Goal: Task Accomplishment & Management: Use online tool/utility

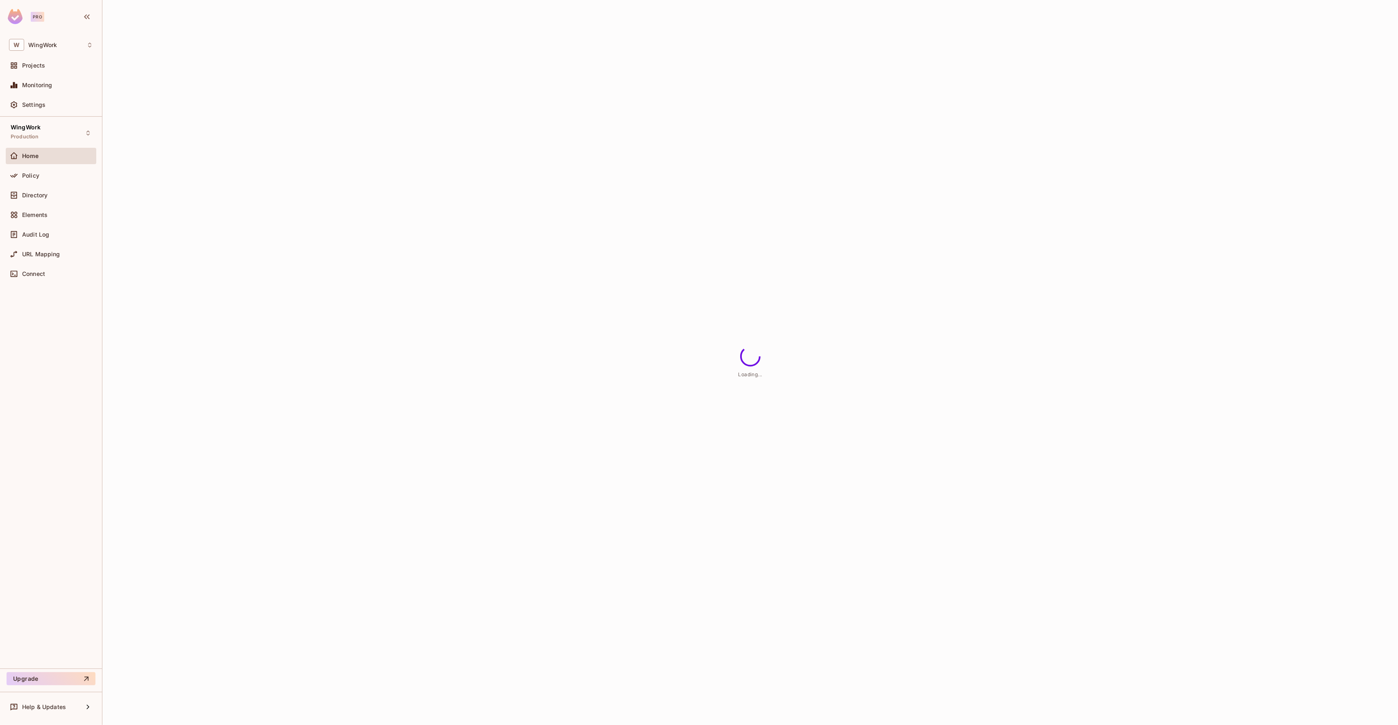
click at [75, 154] on div "Home" at bounding box center [57, 156] width 71 height 7
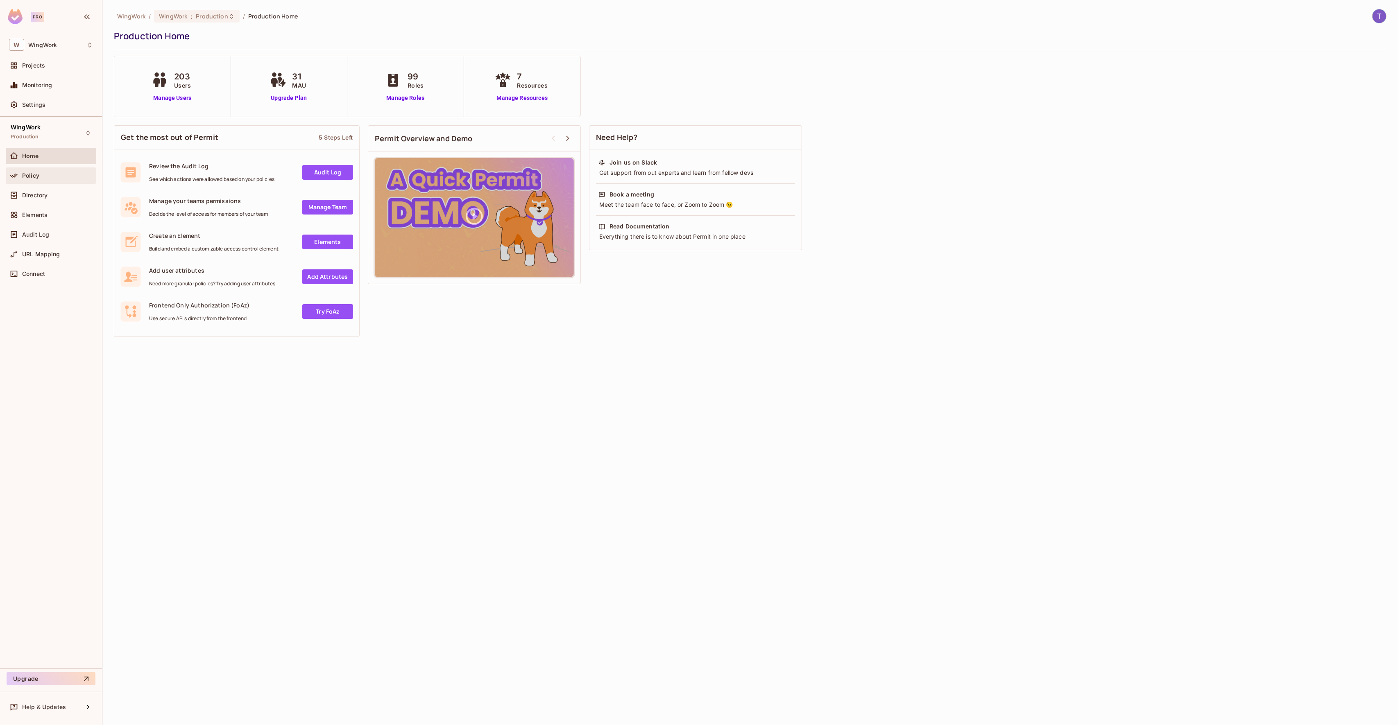
click at [77, 180] on div "Policy" at bounding box center [51, 176] width 84 height 10
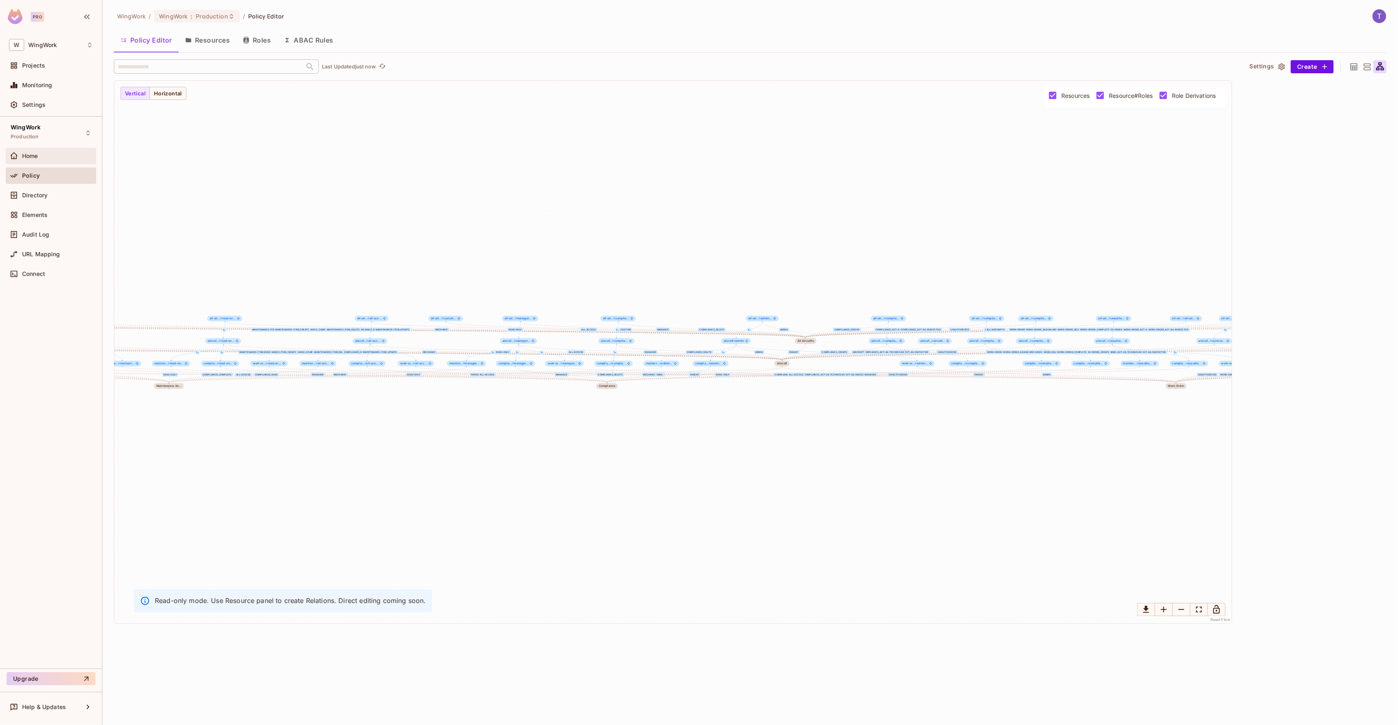
click at [48, 153] on div "Home" at bounding box center [57, 156] width 71 height 7
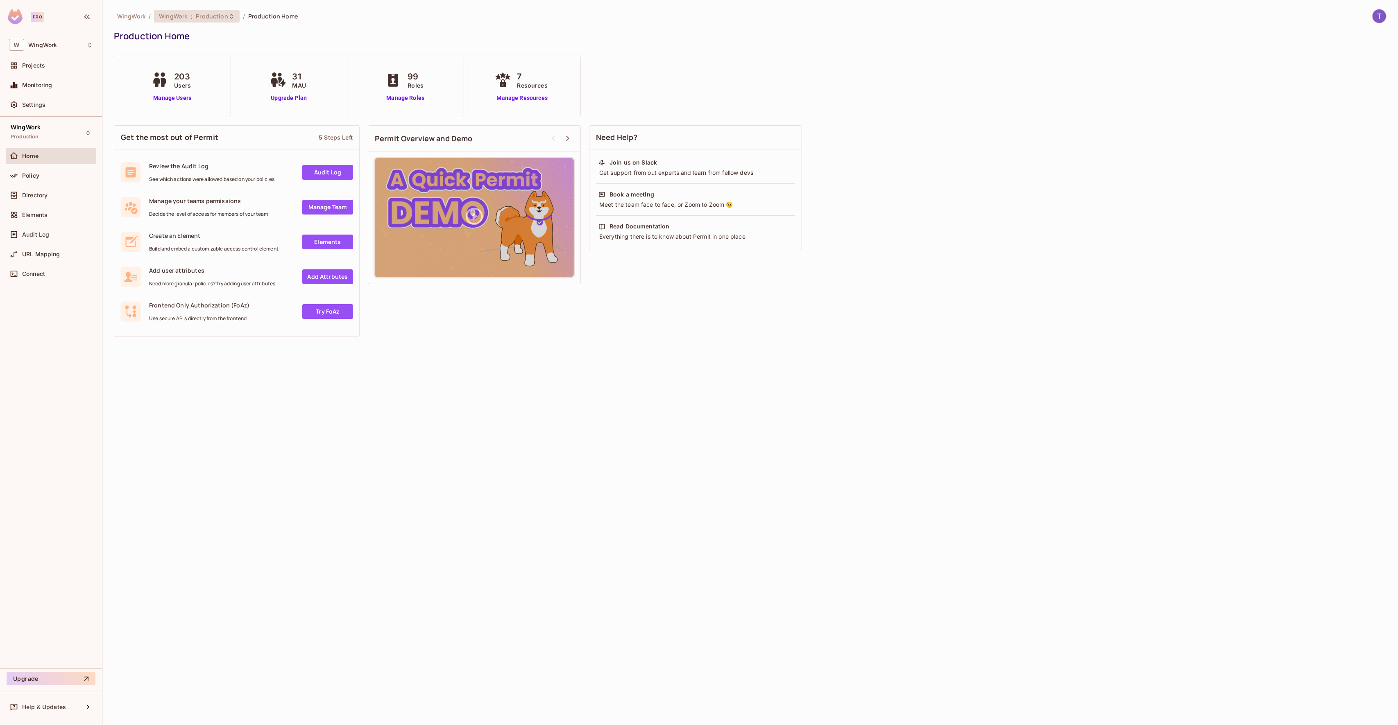
click at [203, 22] on div "WingWork : Production" at bounding box center [197, 16] width 86 height 13
click at [325, 118] on div "Development" at bounding box center [335, 117] width 106 height 10
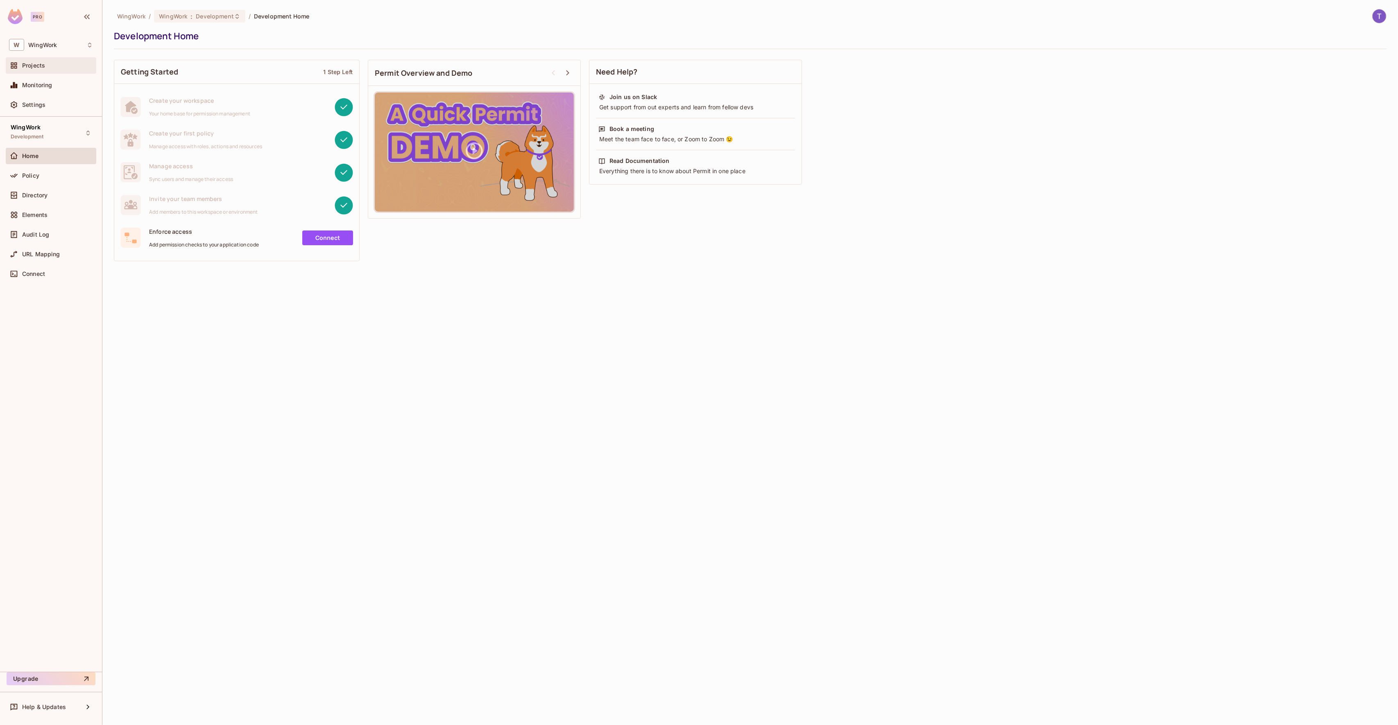
click at [48, 71] on div "Projects" at bounding box center [51, 65] width 91 height 16
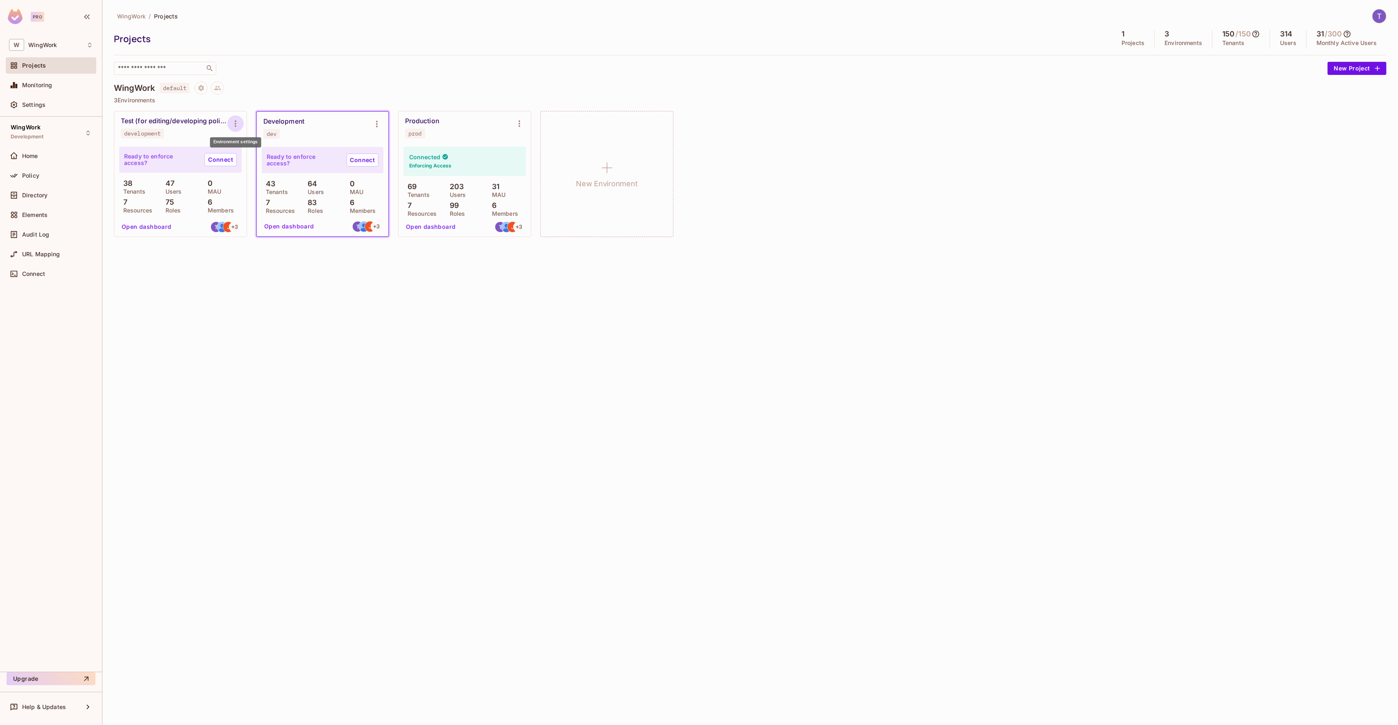
click at [240, 125] on icon "Environment settings" at bounding box center [236, 124] width 10 height 10
click at [240, 125] on div at bounding box center [699, 362] width 1398 height 725
click at [240, 125] on icon "Environment settings" at bounding box center [236, 124] width 10 height 10
click at [264, 156] on div "Copy API Key" at bounding box center [277, 157] width 38 height 8
